Goal: Information Seeking & Learning: Compare options

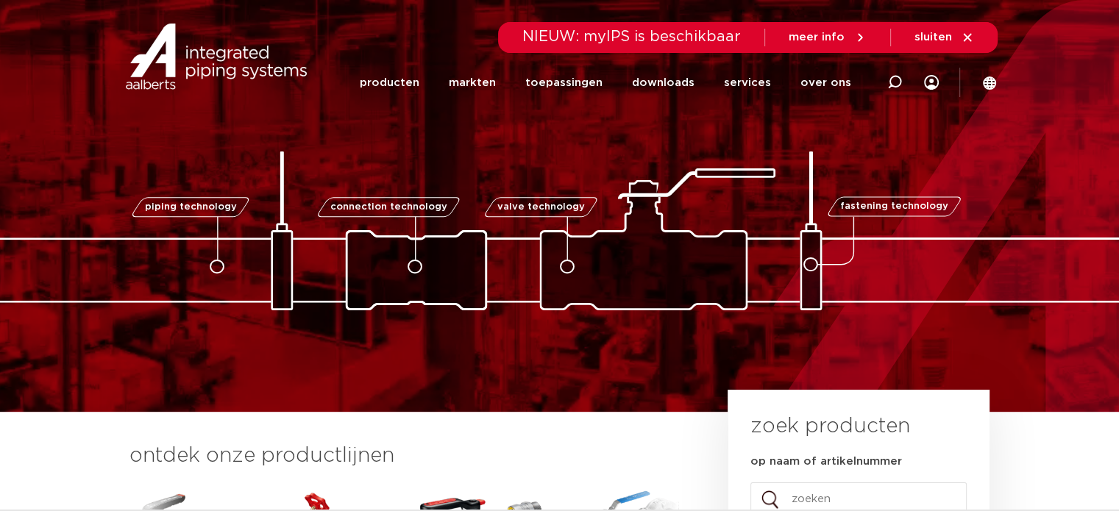
click at [406, 76] on link "producten" at bounding box center [389, 83] width 60 height 60
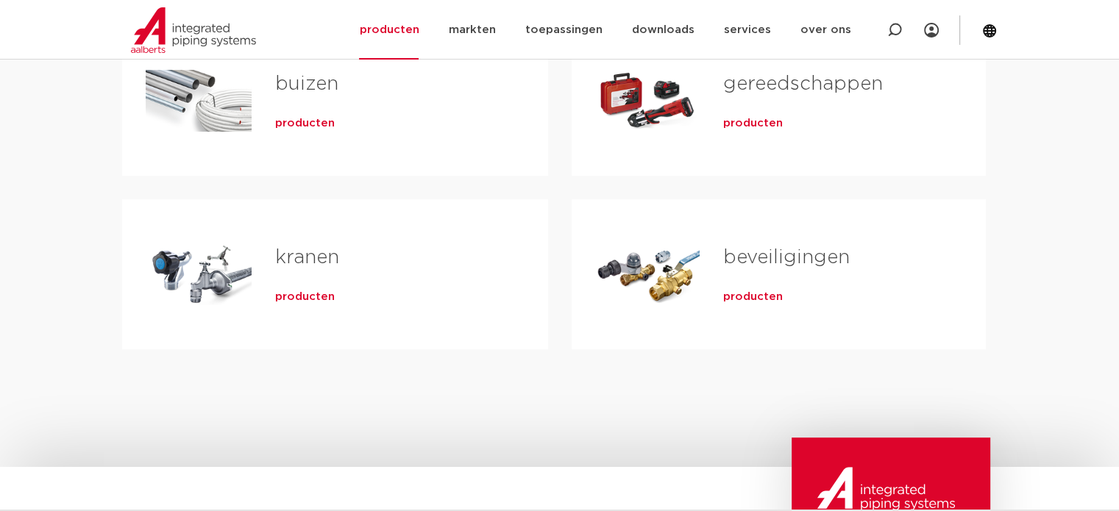
scroll to position [294, 0]
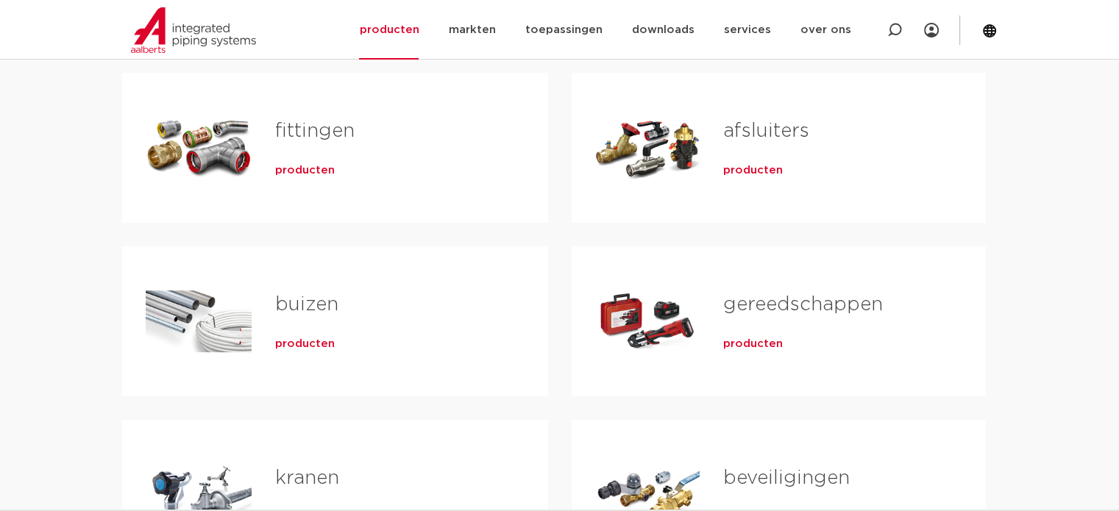
click at [290, 165] on span "producten" at bounding box center [305, 170] width 60 height 15
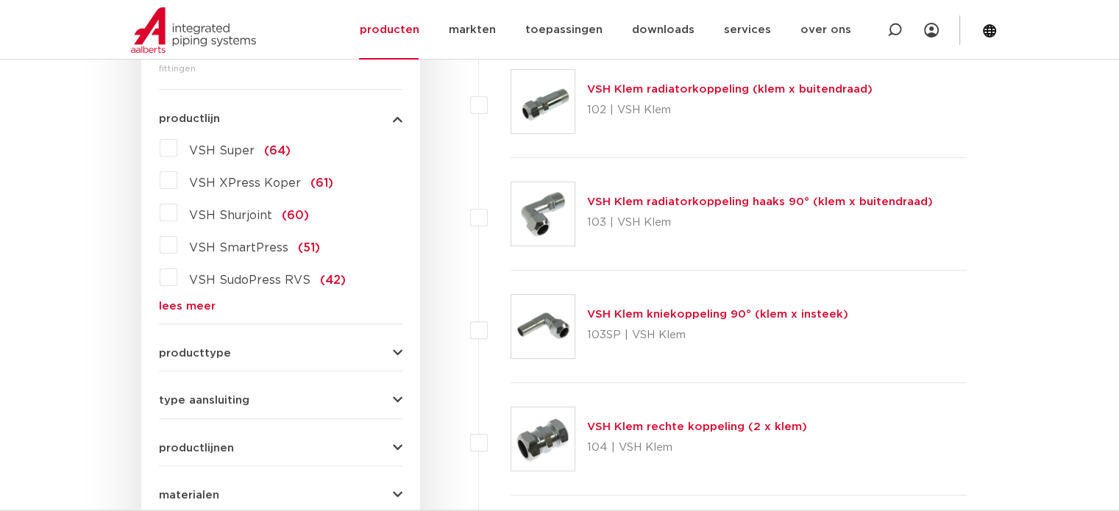
scroll to position [606, 0]
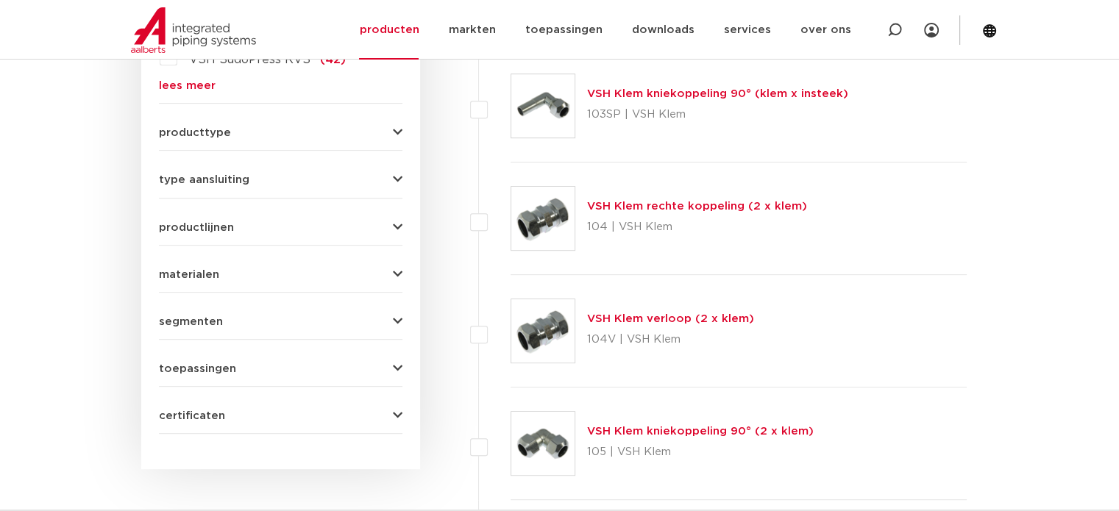
click at [198, 183] on span "type aansluiting" at bounding box center [204, 179] width 90 height 11
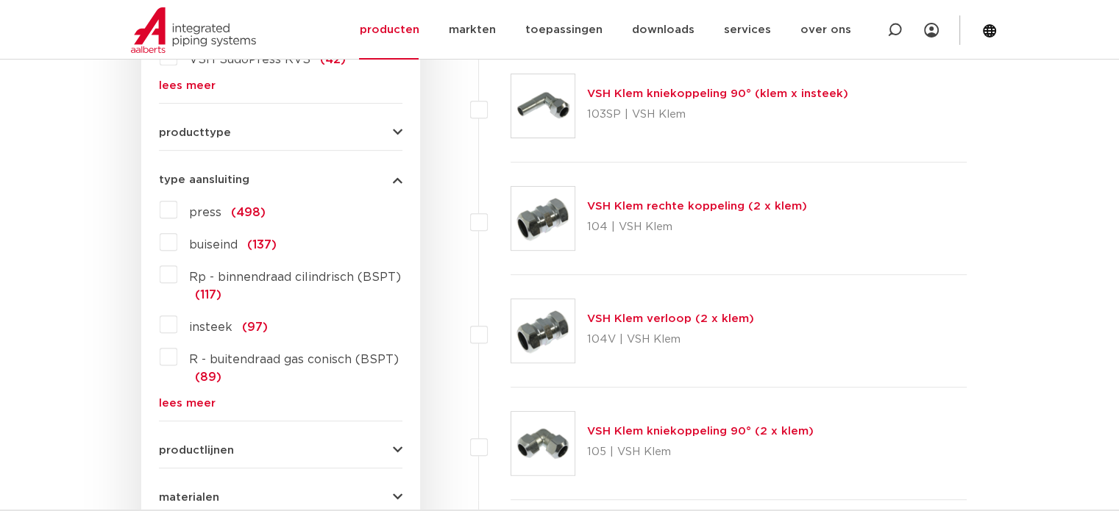
click at [166, 398] on link "lees meer" at bounding box center [280, 403] width 243 height 11
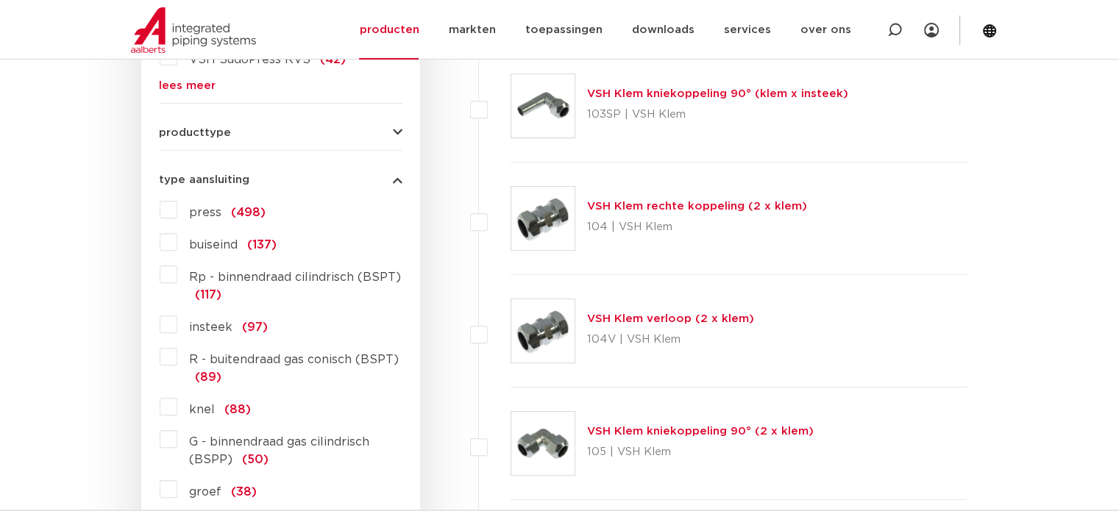
scroll to position [680, 0]
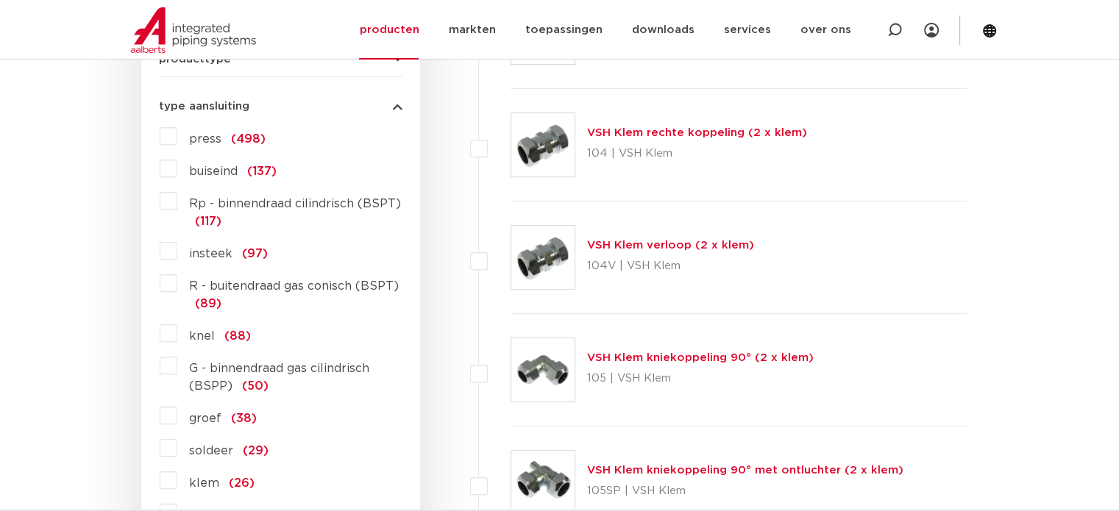
click at [177, 332] on label "knel (88)" at bounding box center [214, 333] width 74 height 24
click at [0, 0] on input "knel (88)" at bounding box center [0, 0] width 0 height 0
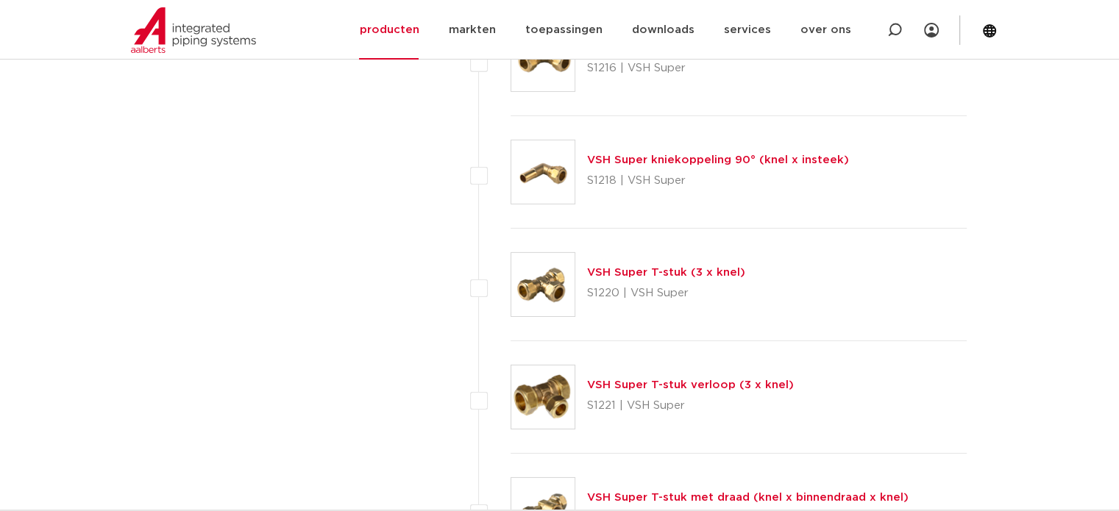
scroll to position [4890, 0]
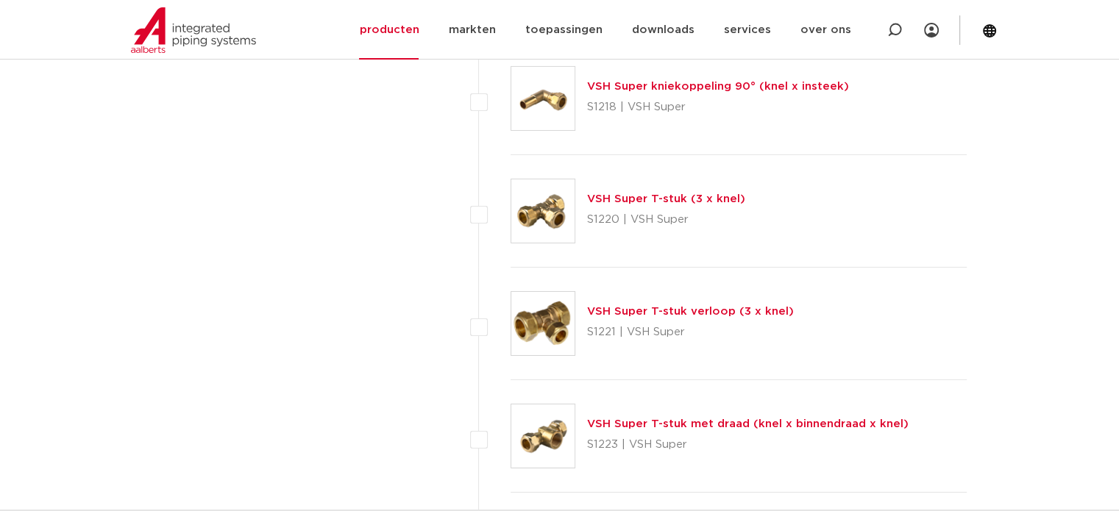
click at [714, 419] on link "VSH Super T-stuk met draad (knel x binnendraad x knel)" at bounding box center [747, 424] width 321 height 11
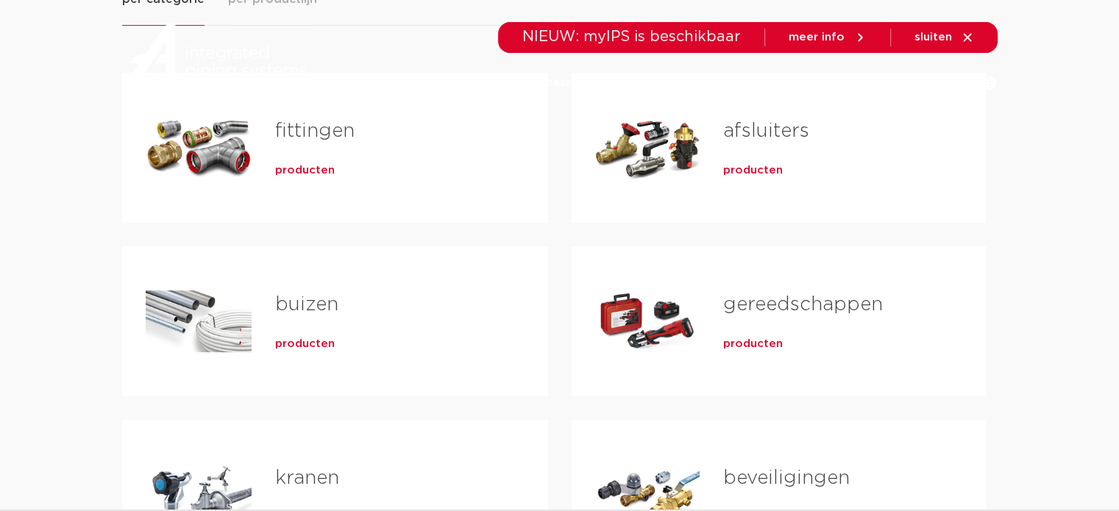
click at [266, 148] on div "fittingen producten" at bounding box center [388, 147] width 273 height 103
click at [292, 171] on span "producten" at bounding box center [305, 170] width 60 height 15
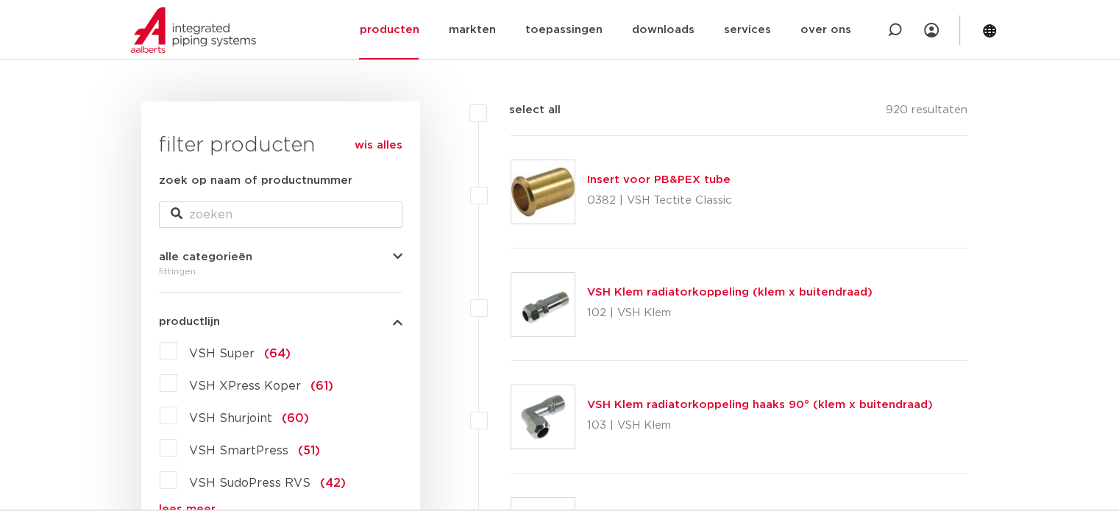
scroll to position [330, 0]
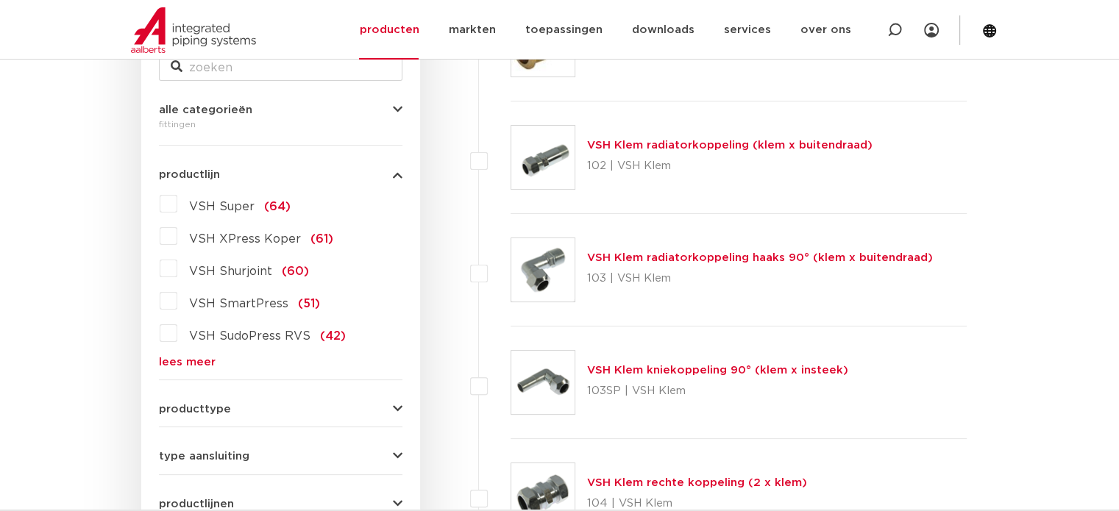
click at [177, 199] on label "VSH Super (64)" at bounding box center [233, 204] width 113 height 24
click at [0, 0] on input "VSH Super (64)" at bounding box center [0, 0] width 0 height 0
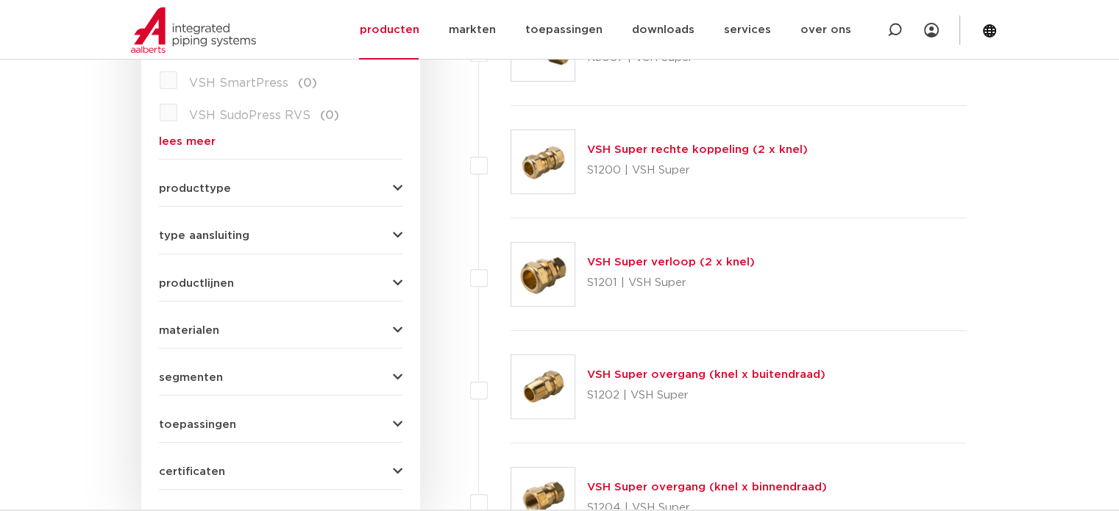
scroll to position [624, 0]
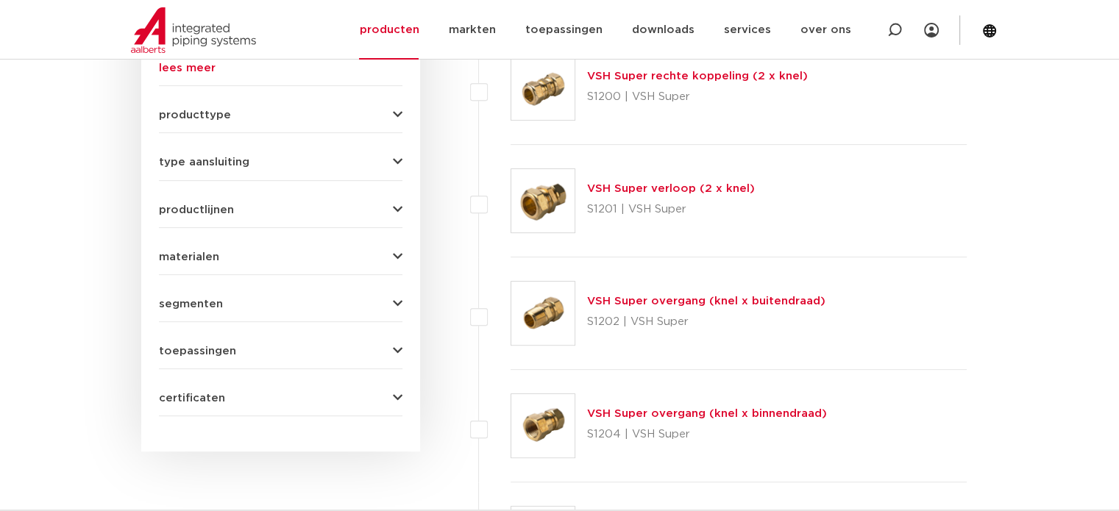
click at [677, 409] on link "VSH Super overgang (knel x binnendraad)" at bounding box center [707, 413] width 240 height 11
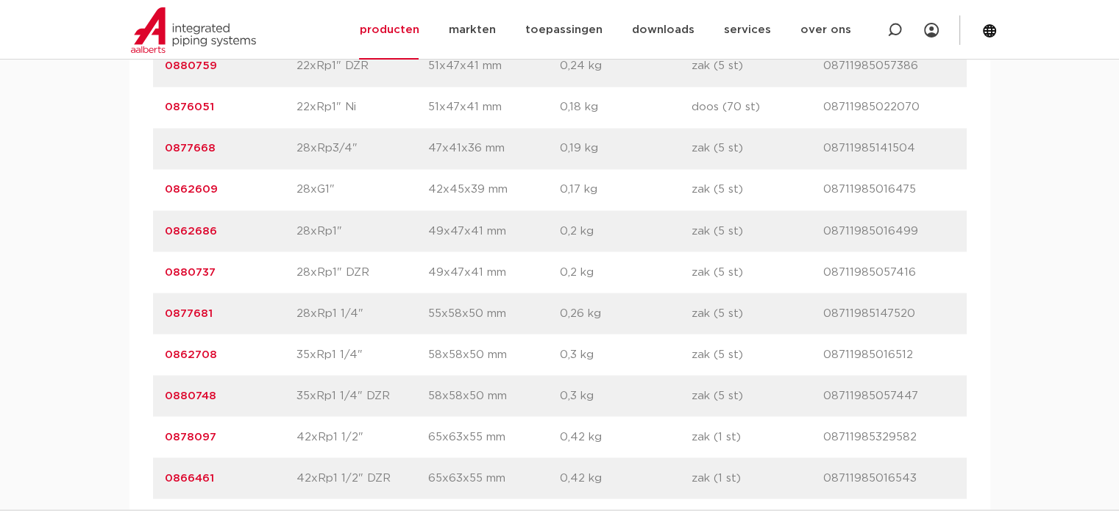
scroll to position [2648, 0]
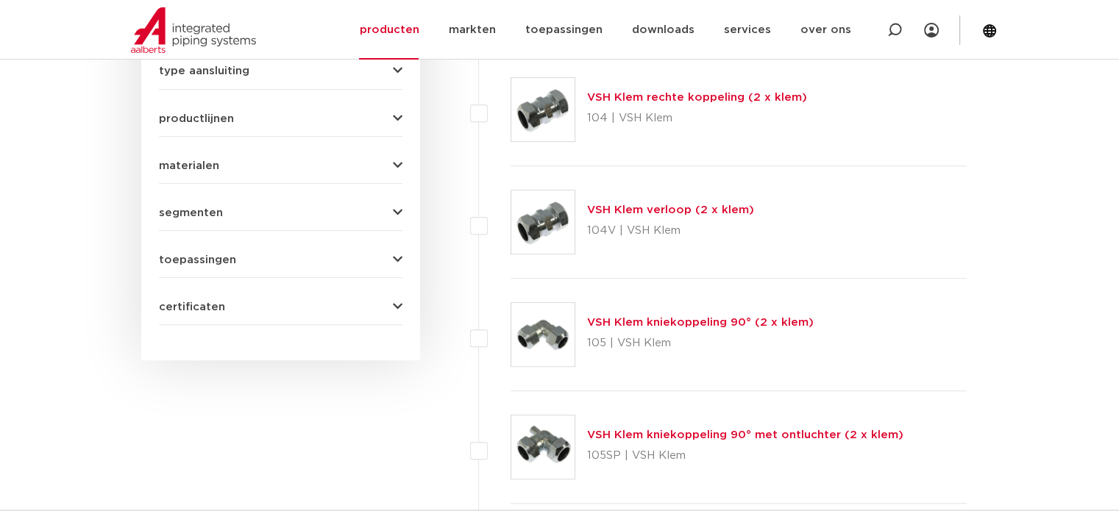
scroll to position [127, 0]
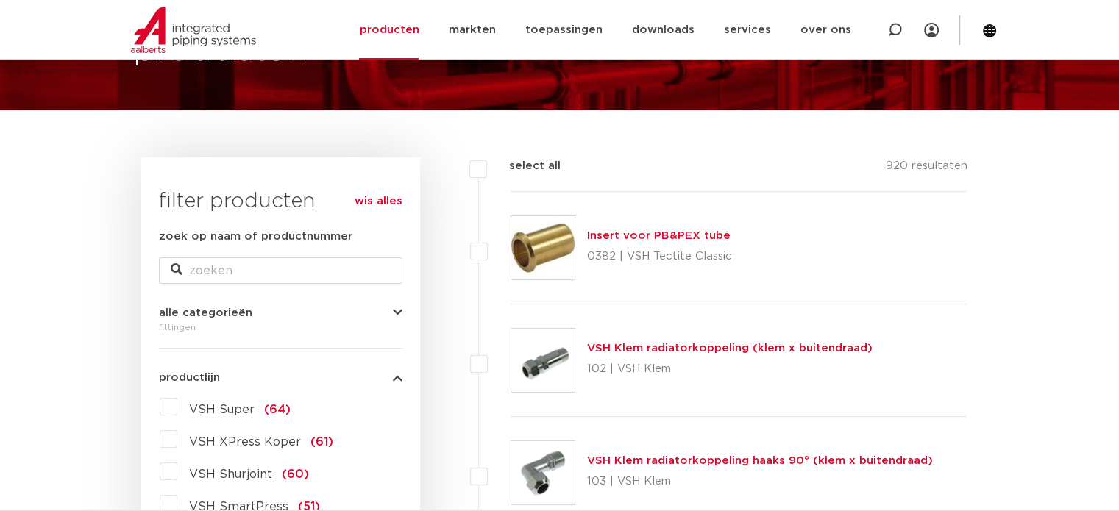
click at [177, 414] on label "VSH Super (64)" at bounding box center [233, 407] width 113 height 24
click at [0, 0] on input "VSH Super (64)" at bounding box center [0, 0] width 0 height 0
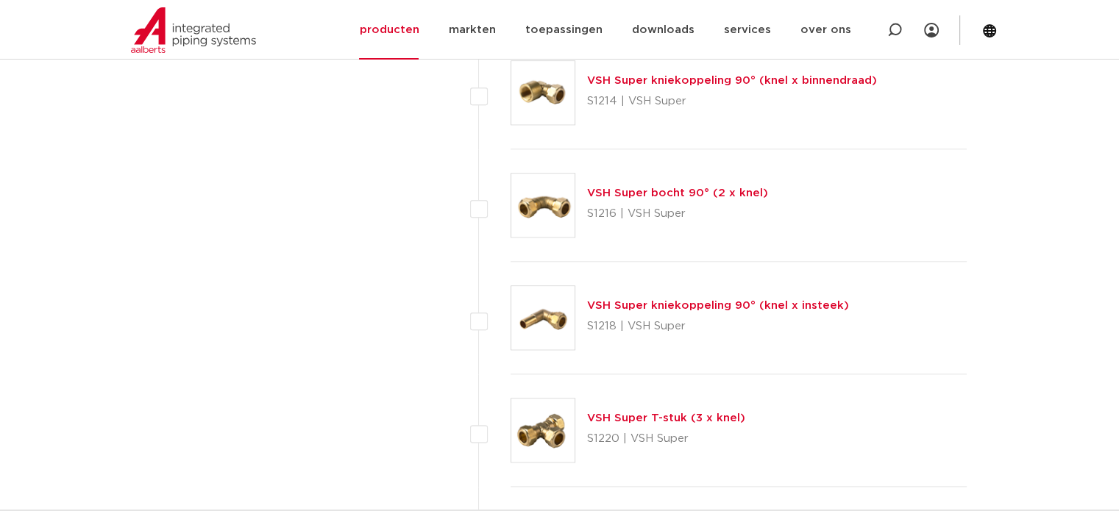
scroll to position [2039, 0]
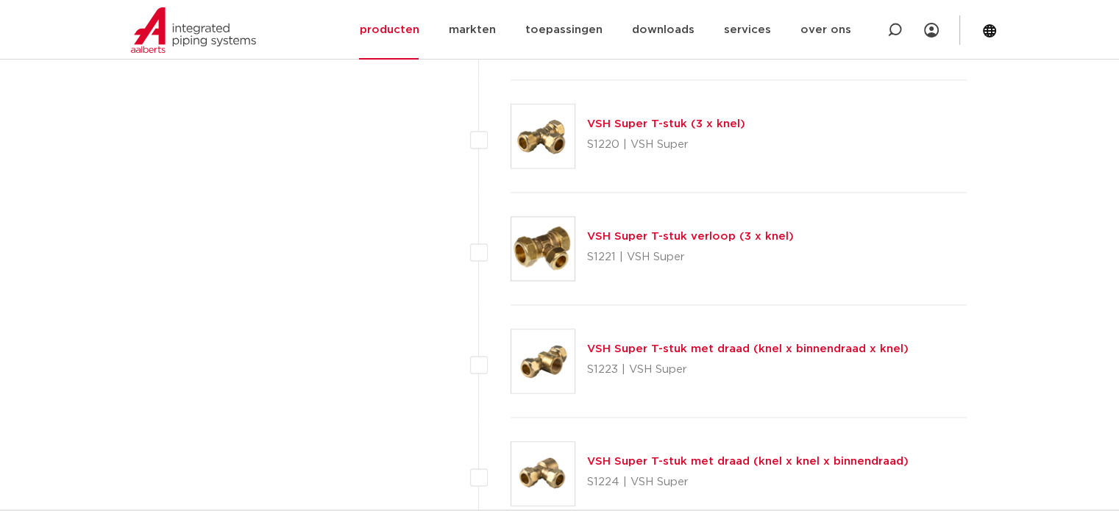
click at [665, 231] on link "VSH Super T-stuk verloop (3 x knel)" at bounding box center [690, 236] width 207 height 11
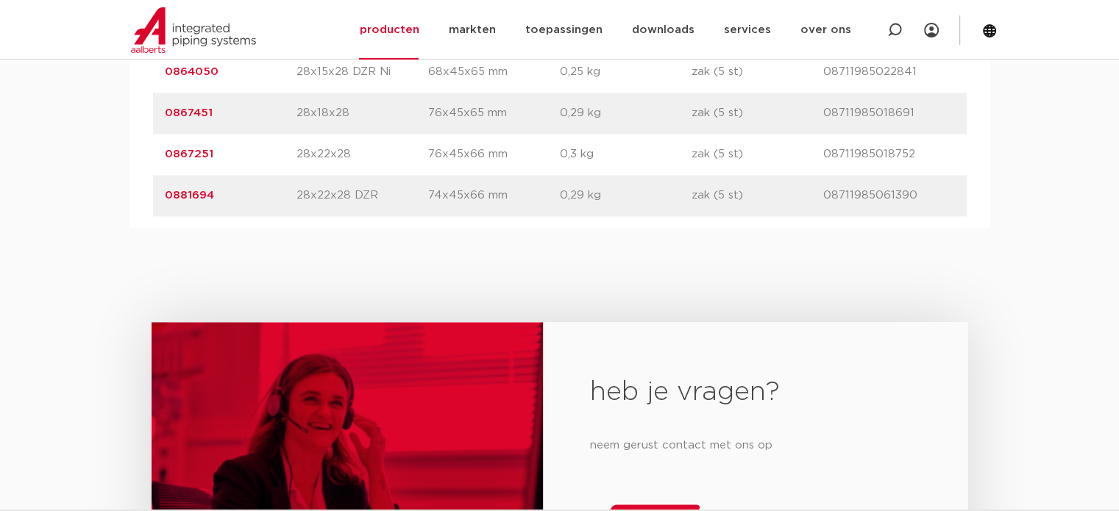
scroll to position [2133, 0]
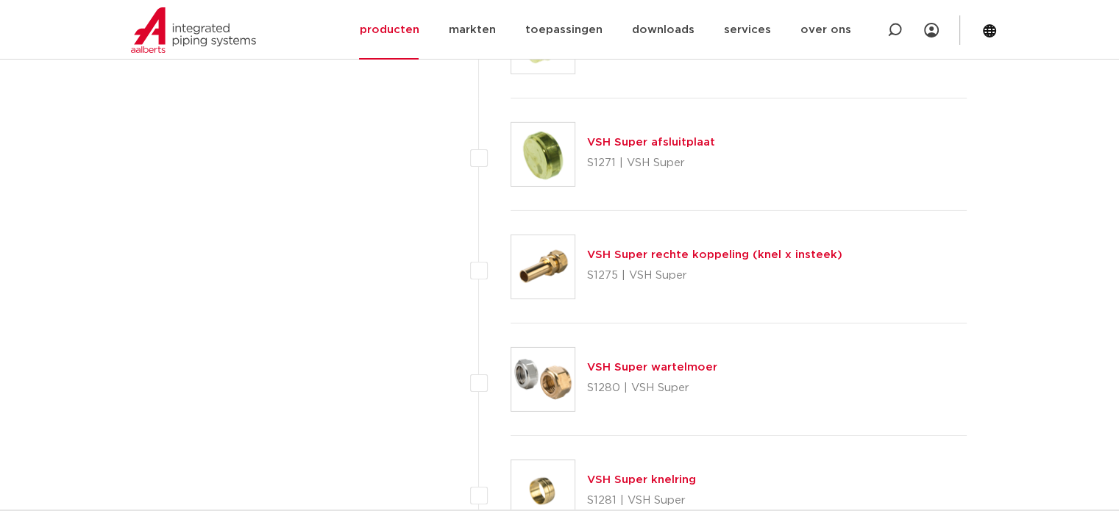
scroll to position [4908, 0]
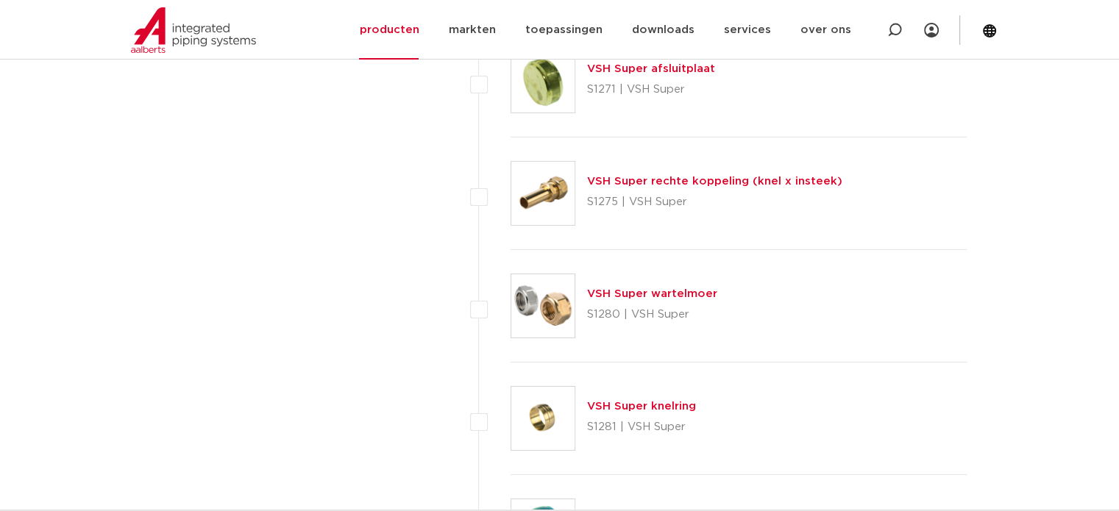
click at [606, 176] on link "VSH Super rechte koppeling (knel x insteek)" at bounding box center [714, 181] width 255 height 11
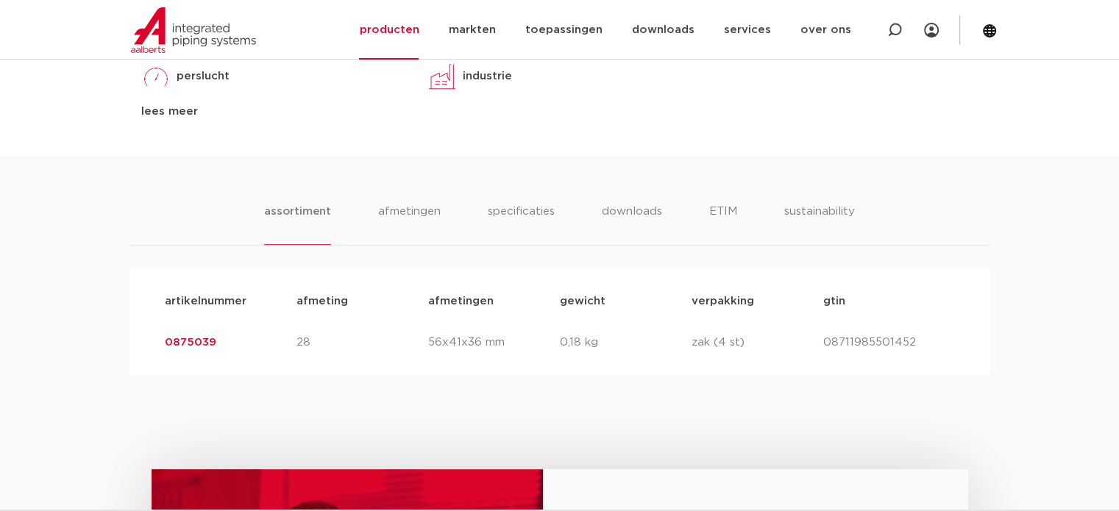
scroll to position [1030, 0]
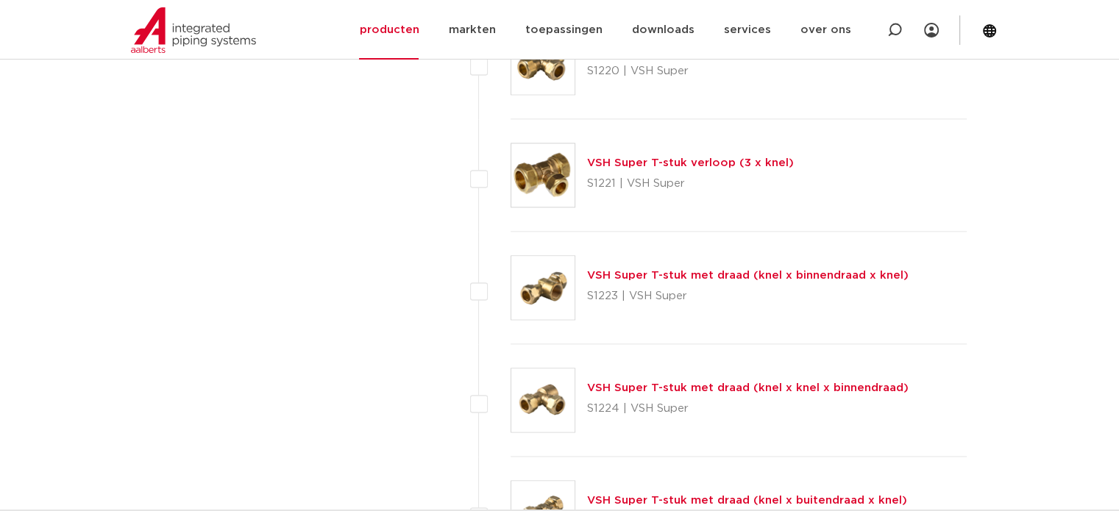
scroll to position [2186, 0]
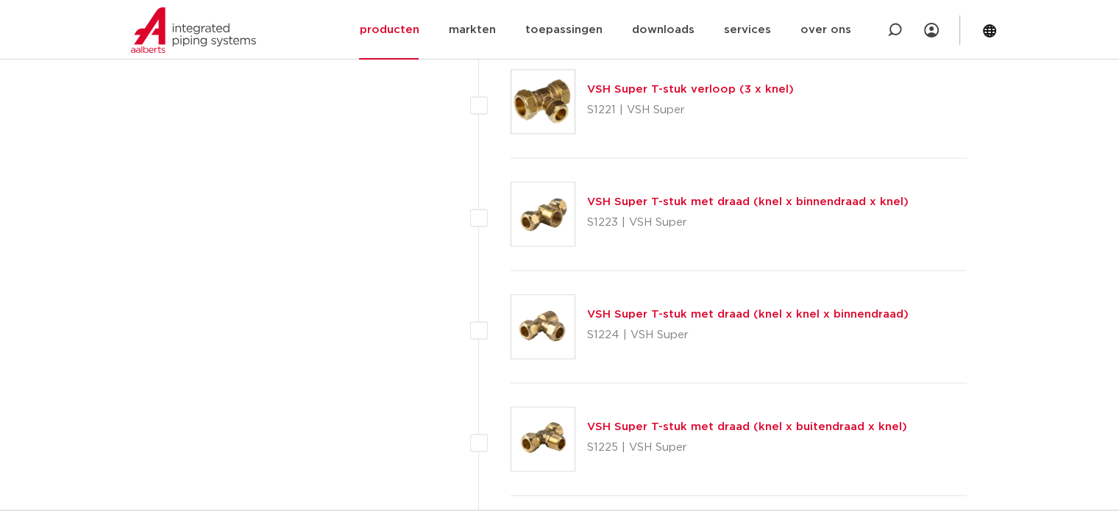
click at [677, 196] on link "VSH Super T-stuk met draad (knel x binnendraad x knel)" at bounding box center [747, 201] width 321 height 11
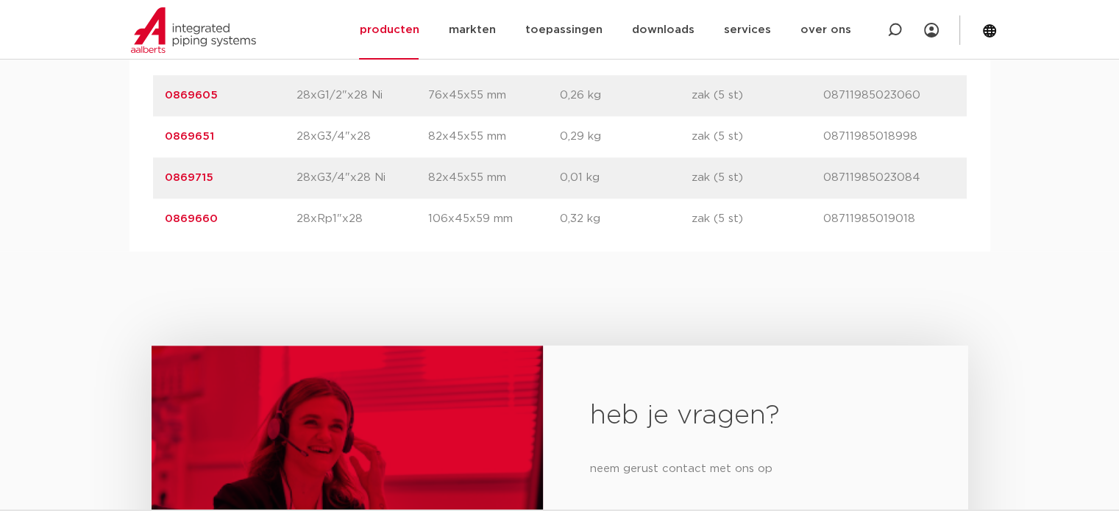
scroll to position [1692, 0]
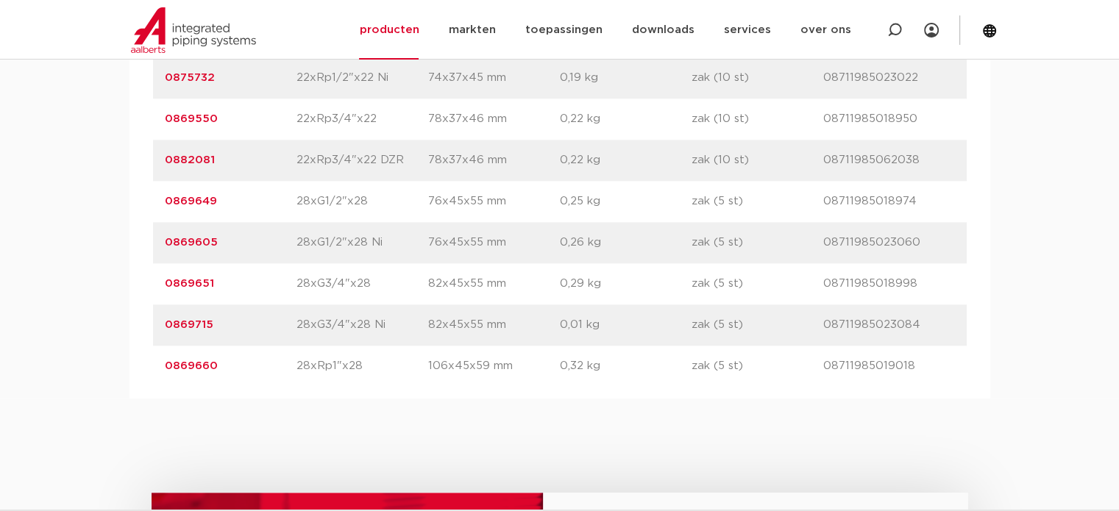
drag, startPoint x: 214, startPoint y: 206, endPoint x: 168, endPoint y: 206, distance: 45.6
click at [168, 206] on p "0869649" at bounding box center [231, 202] width 132 height 18
copy link "869649"
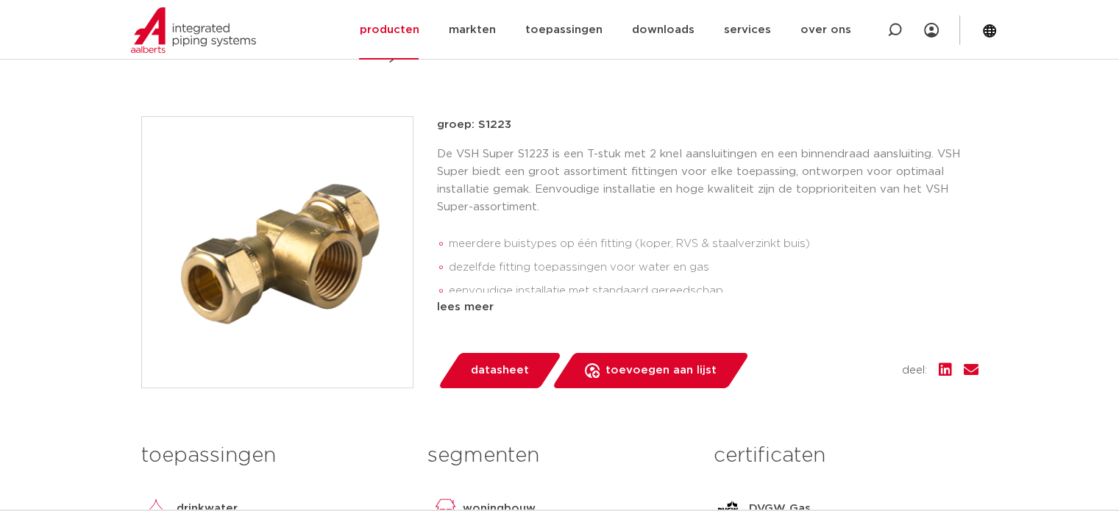
scroll to position [0, 0]
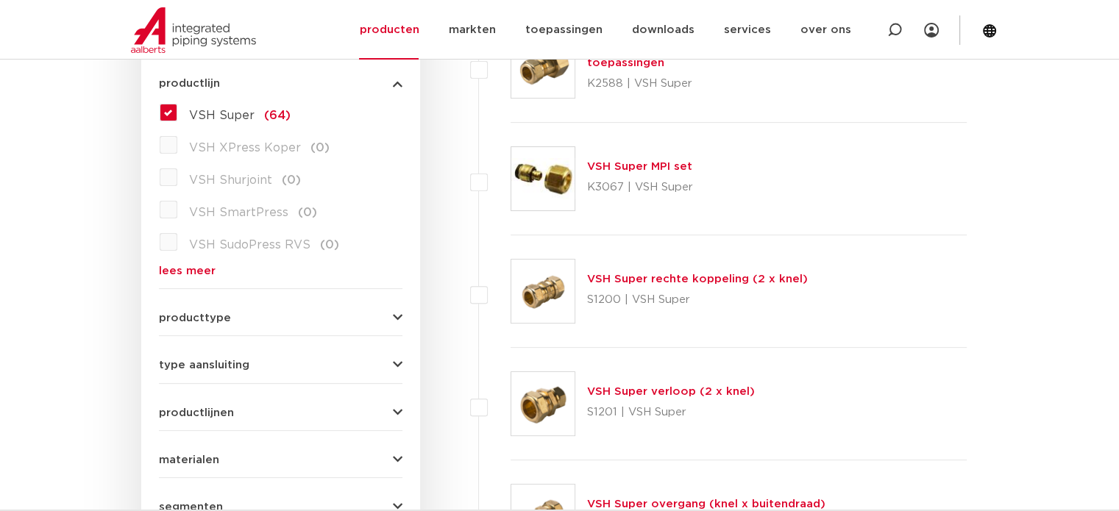
scroll to position [494, 0]
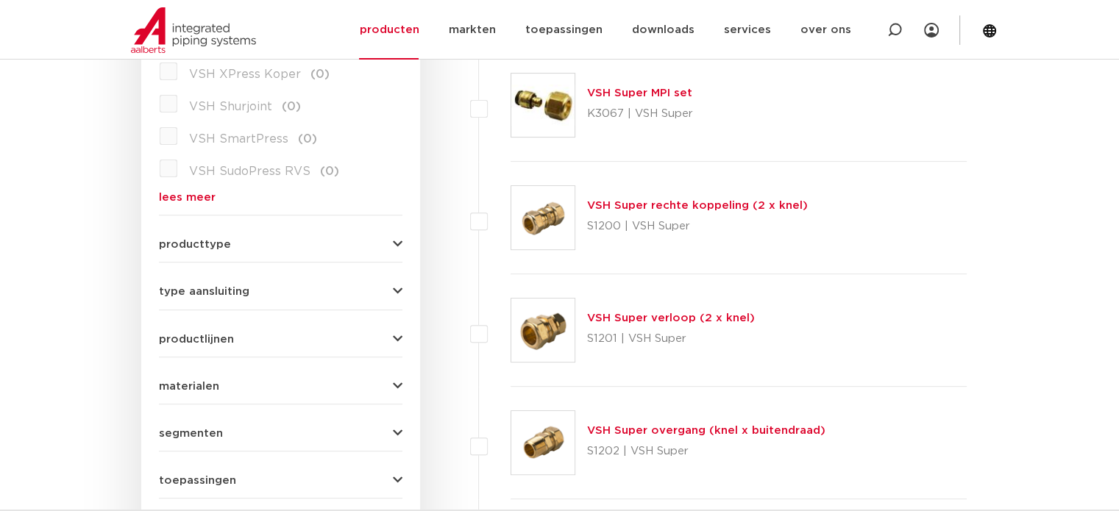
click at [617, 316] on link "VSH Super verloop (2 x knel)" at bounding box center [671, 318] width 168 height 11
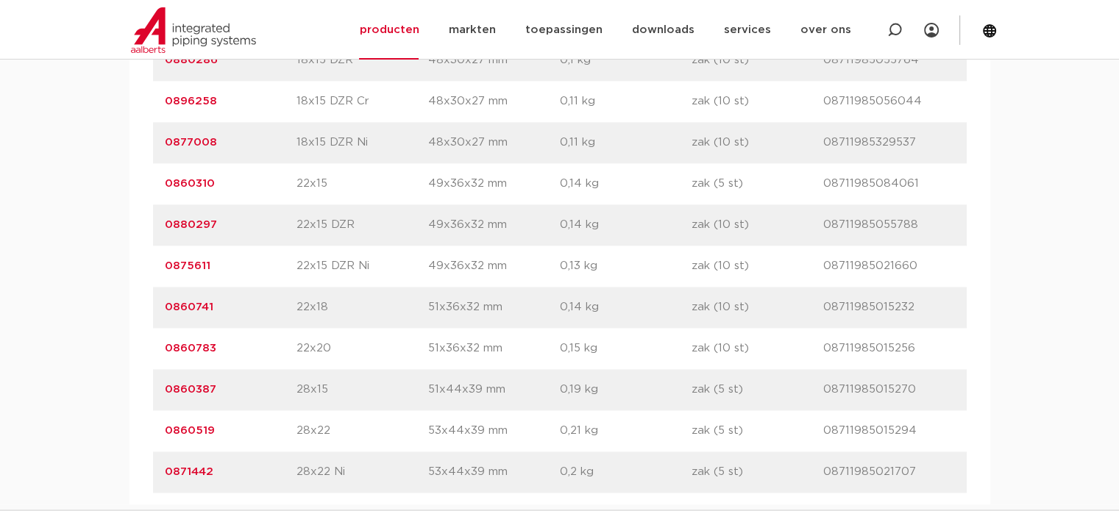
scroll to position [2060, 0]
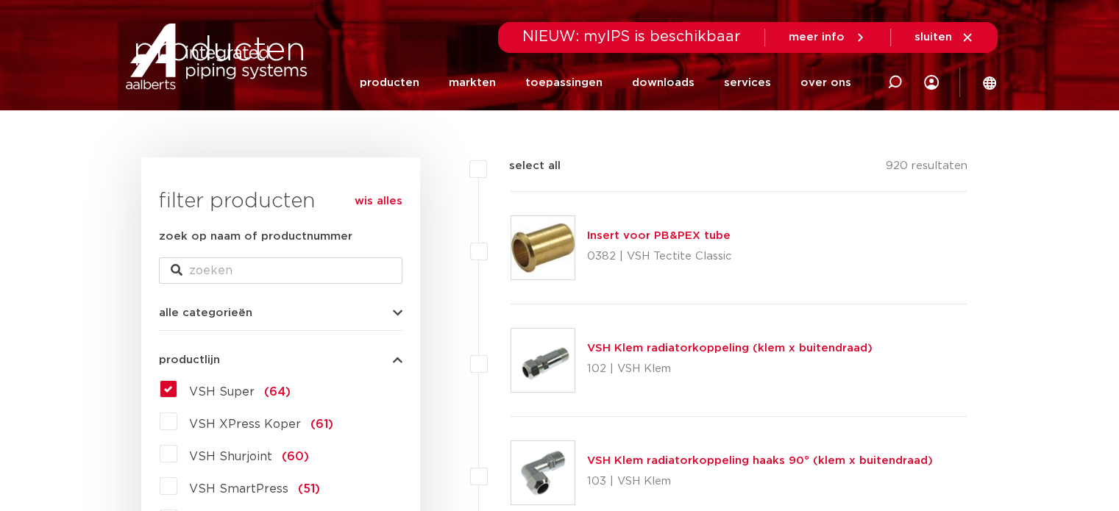
scroll to position [421, 0]
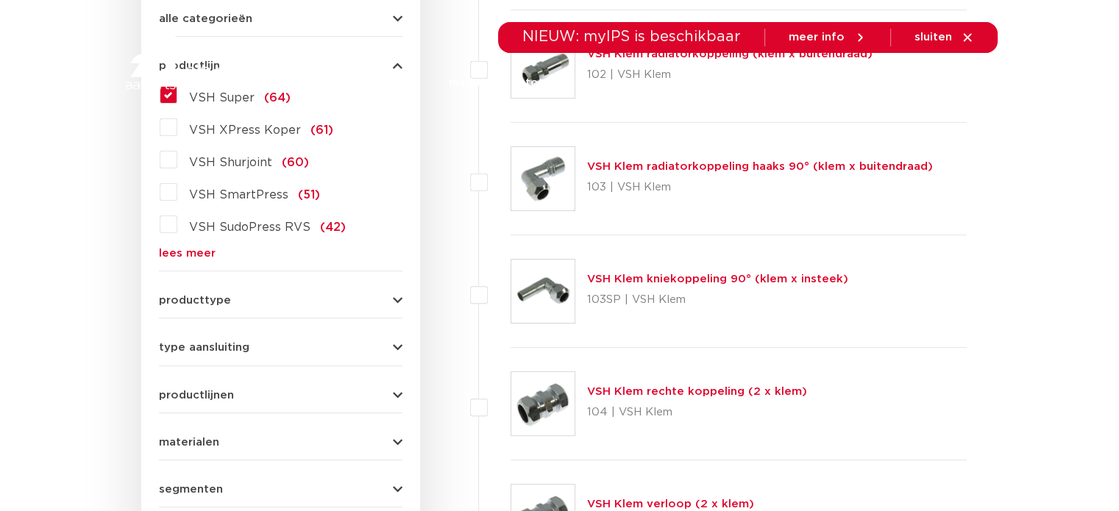
click at [163, 94] on div at bounding box center [218, 56] width 192 height 112
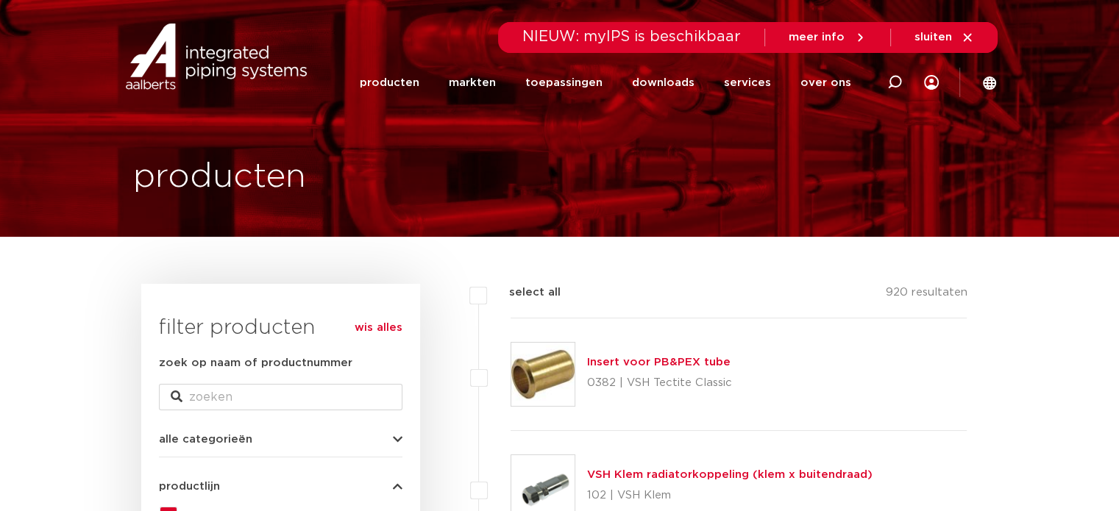
scroll to position [147, 0]
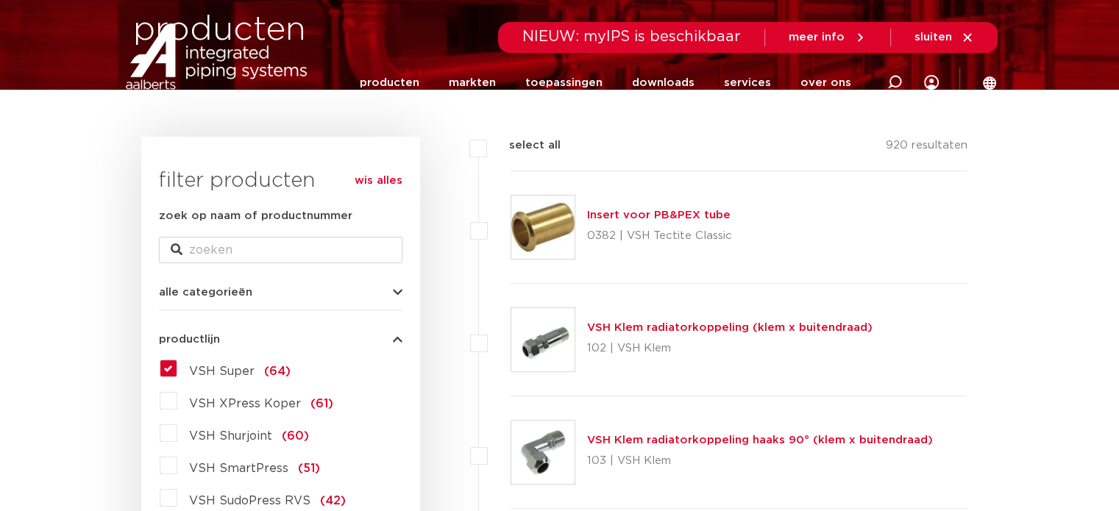
click at [177, 372] on label "VSH Super (64)" at bounding box center [233, 369] width 113 height 24
click at [0, 0] on input "VSH Super (64)" at bounding box center [0, 0] width 0 height 0
click at [177, 372] on label "VSH Super (64)" at bounding box center [233, 369] width 113 height 24
click at [0, 0] on input "VSH Super (64)" at bounding box center [0, 0] width 0 height 0
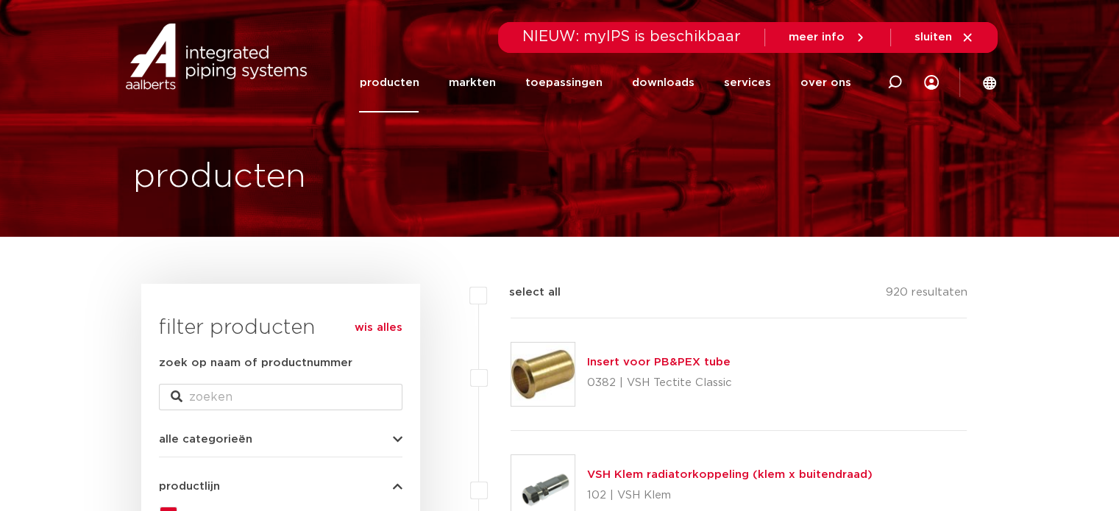
click at [397, 88] on link "producten" at bounding box center [389, 83] width 60 height 60
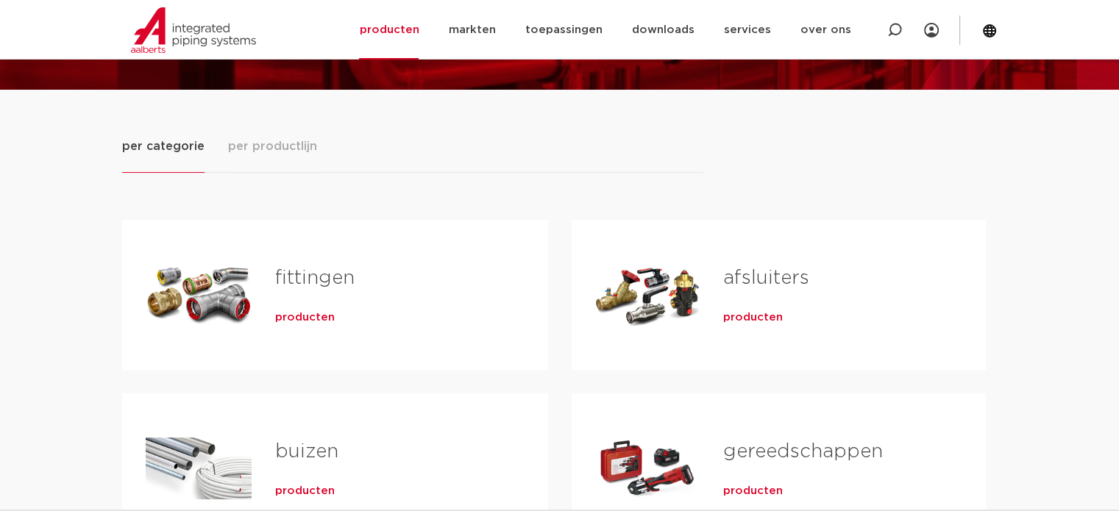
scroll to position [147, 0]
click at [296, 302] on div "fittingen producten" at bounding box center [388, 294] width 273 height 103
click at [283, 321] on span "producten" at bounding box center [305, 317] width 60 height 15
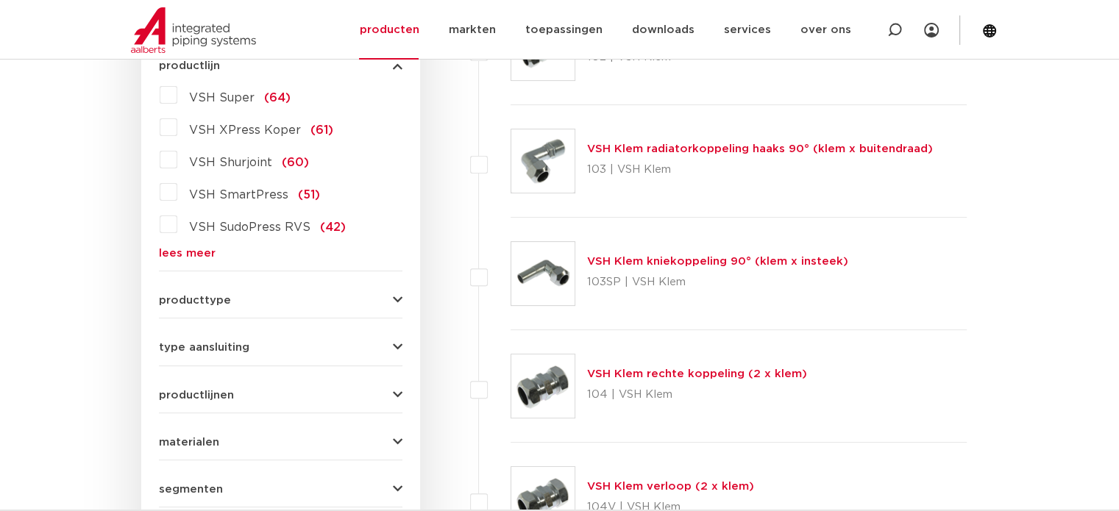
click at [177, 95] on label "VSH Super (64)" at bounding box center [233, 95] width 113 height 24
click at [0, 0] on input "VSH Super (64)" at bounding box center [0, 0] width 0 height 0
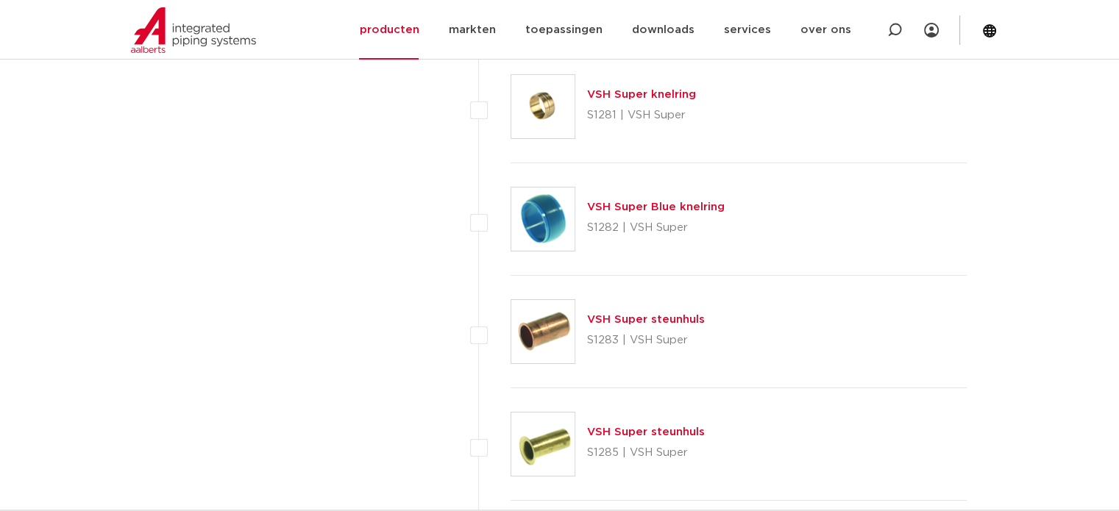
scroll to position [5293, 0]
